Goal: Task Accomplishment & Management: Manage account settings

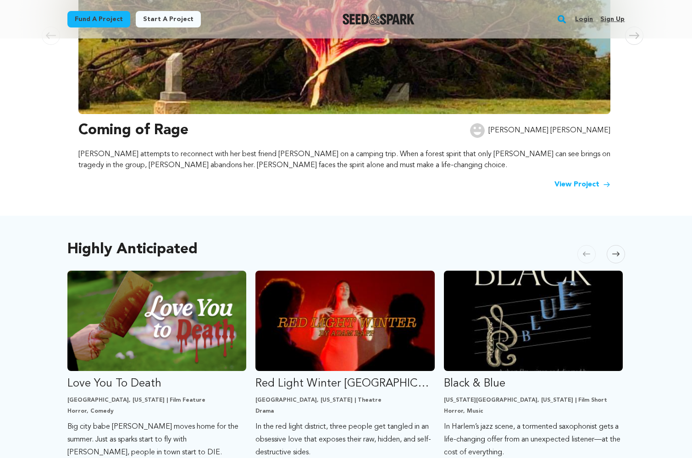
click at [585, 19] on link "Login" at bounding box center [584, 19] width 18 height 15
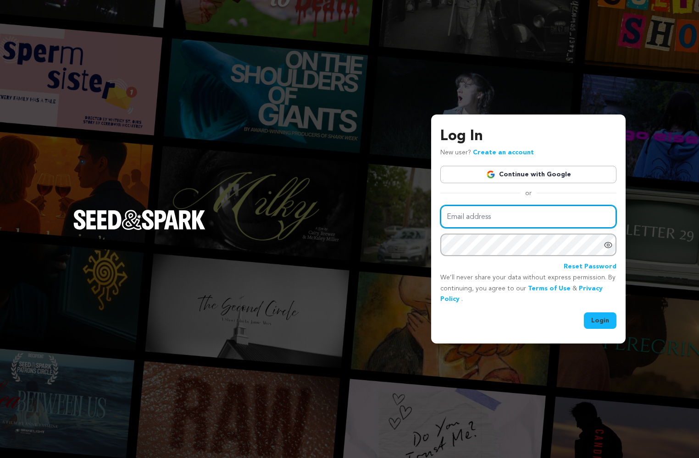
click at [527, 218] on input "Email address" at bounding box center [528, 216] width 176 height 23
type input "dsvp@dsvp-llc.com"
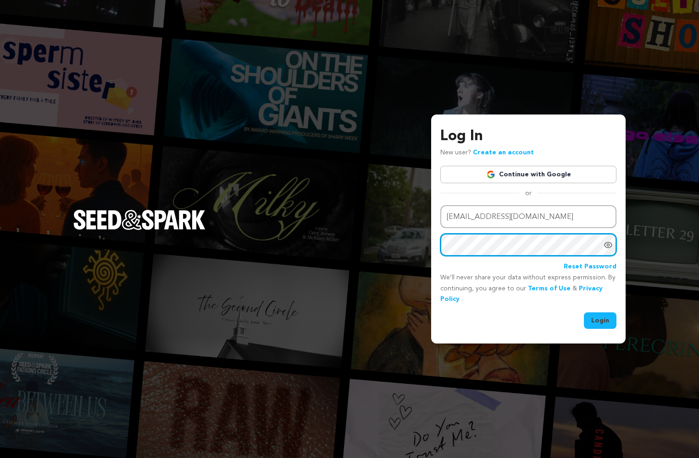
click at [584, 313] on button "Login" at bounding box center [600, 321] width 33 height 17
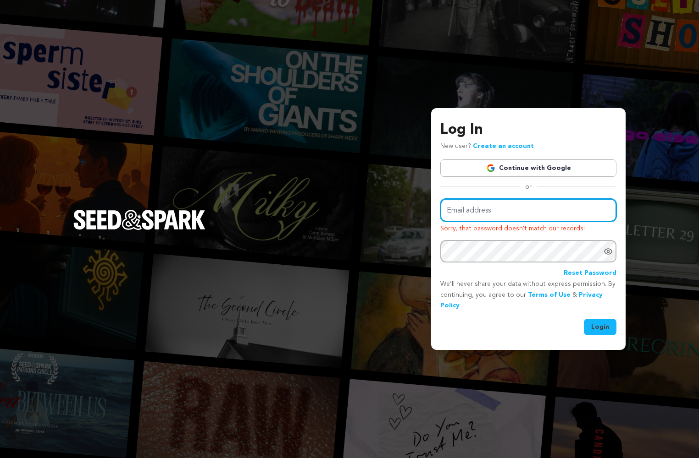
click at [503, 213] on input "Email address" at bounding box center [528, 210] width 176 height 23
type input "[EMAIL_ADDRESS][DOMAIN_NAME]"
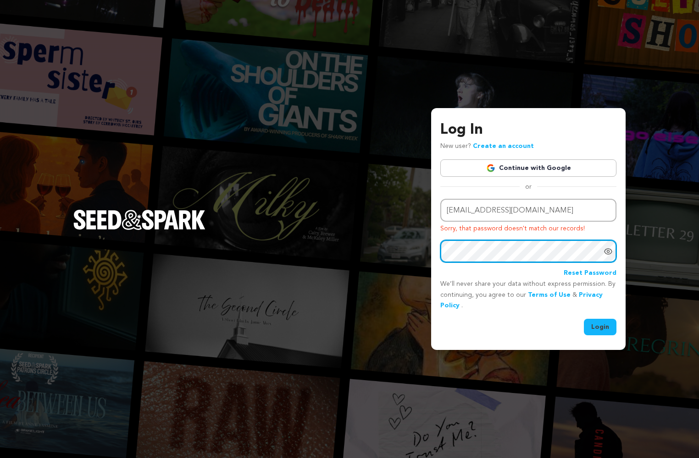
click at [584, 319] on button "Login" at bounding box center [600, 327] width 33 height 17
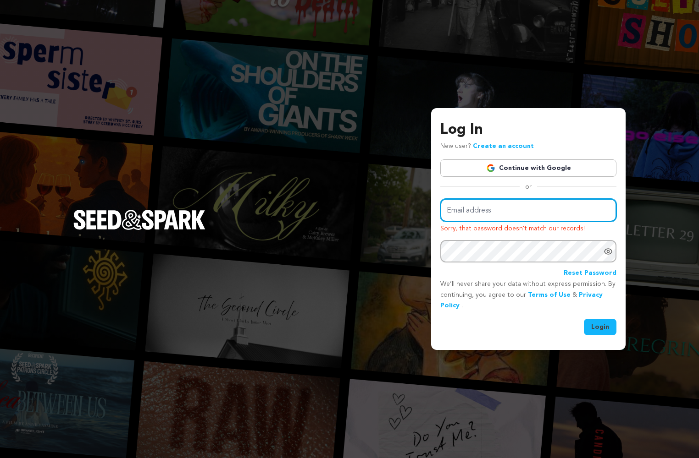
click at [474, 213] on input "Email address" at bounding box center [528, 210] width 176 height 23
type input "dsvp@dsvp-llc.com"
click at [596, 328] on button "Login" at bounding box center [600, 327] width 33 height 17
click at [522, 216] on input "Email address" at bounding box center [528, 210] width 176 height 23
